Goal: Navigation & Orientation: Find specific page/section

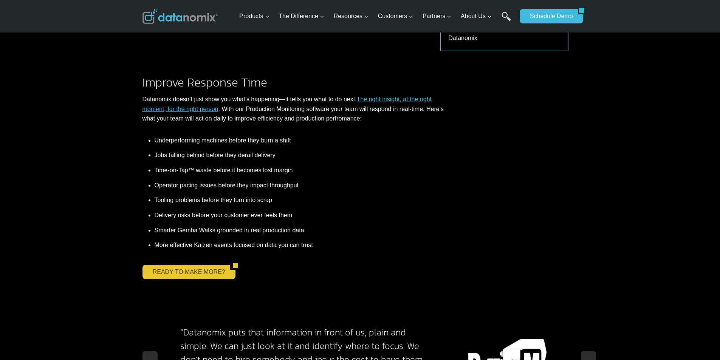
click at [158, 265] on link "READY TO MAKE MORE?" at bounding box center [187, 272] width 88 height 14
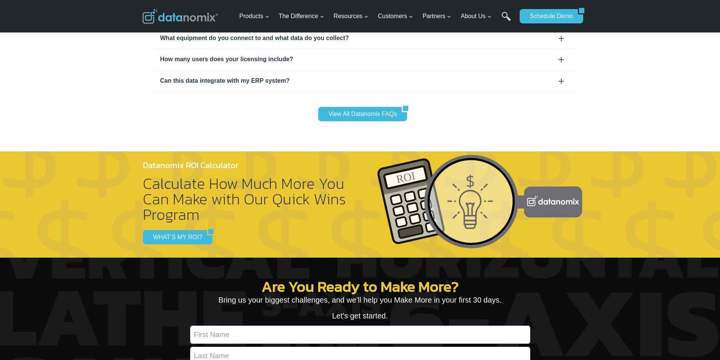
scroll to position [2462, 0]
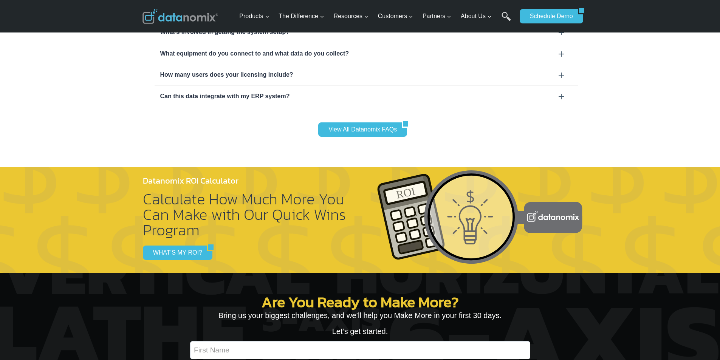
click at [163, 24] on img at bounding box center [181, 16] width 76 height 15
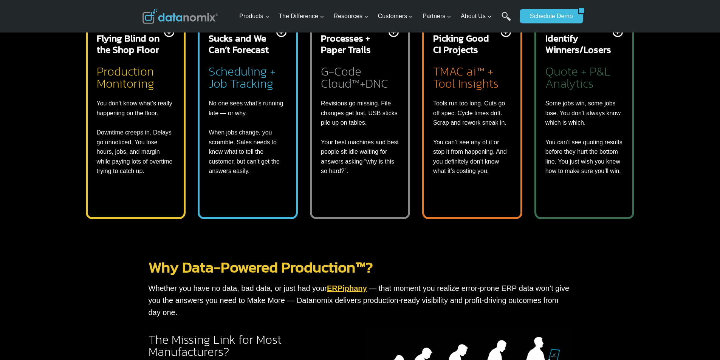
scroll to position [347, 0]
click at [352, 284] on link "ERPiphany" at bounding box center [347, 288] width 40 height 8
